Goal: Task Accomplishment & Management: Manage account settings

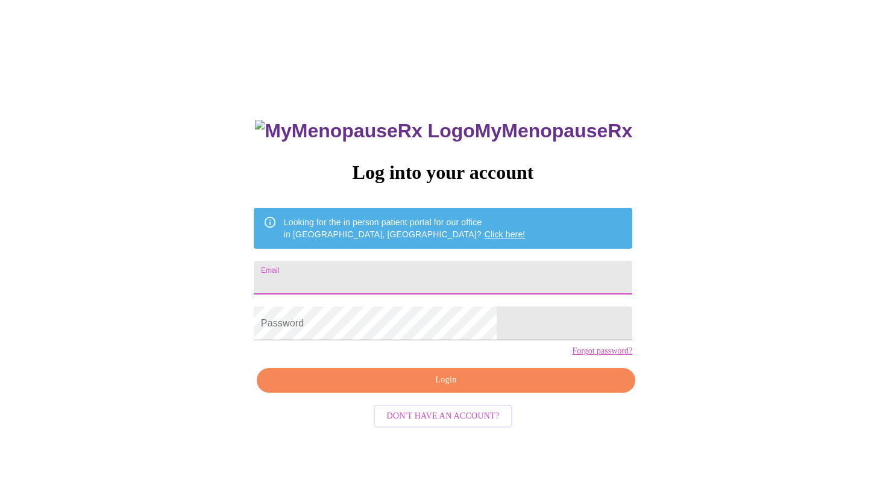
click at [474, 266] on input "Email" at bounding box center [443, 278] width 378 height 34
click at [627, 269] on div "MyMenopauseRx Log into your account Looking for the in person patient portal fo…" at bounding box center [443, 293] width 876 height 576
click at [367, 67] on div "MyMenopauseRx Log into your account Looking for the in person patient portal fo…" at bounding box center [443, 293] width 876 height 576
